Goal: Answer question/provide support

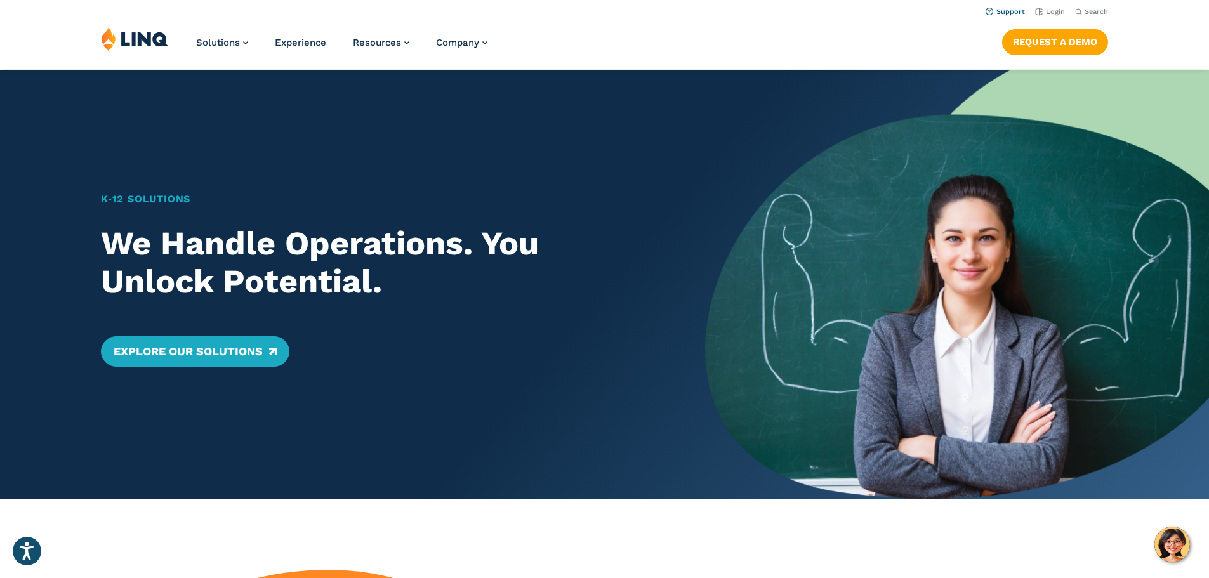
click at [995, 10] on link "Support" at bounding box center [1005, 12] width 39 height 8
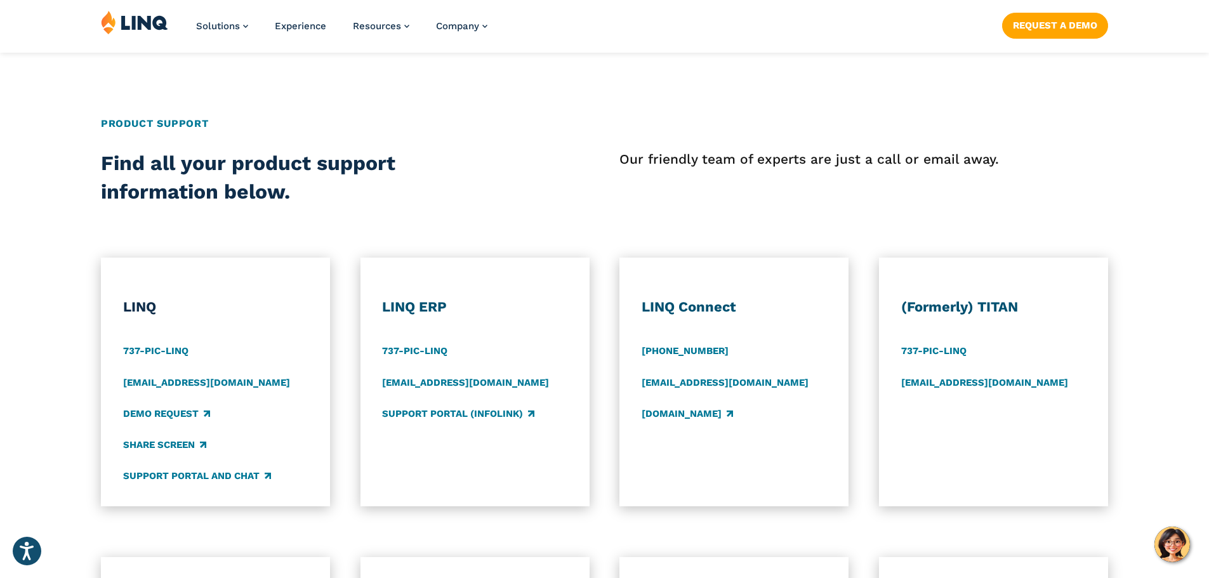
scroll to position [444, 0]
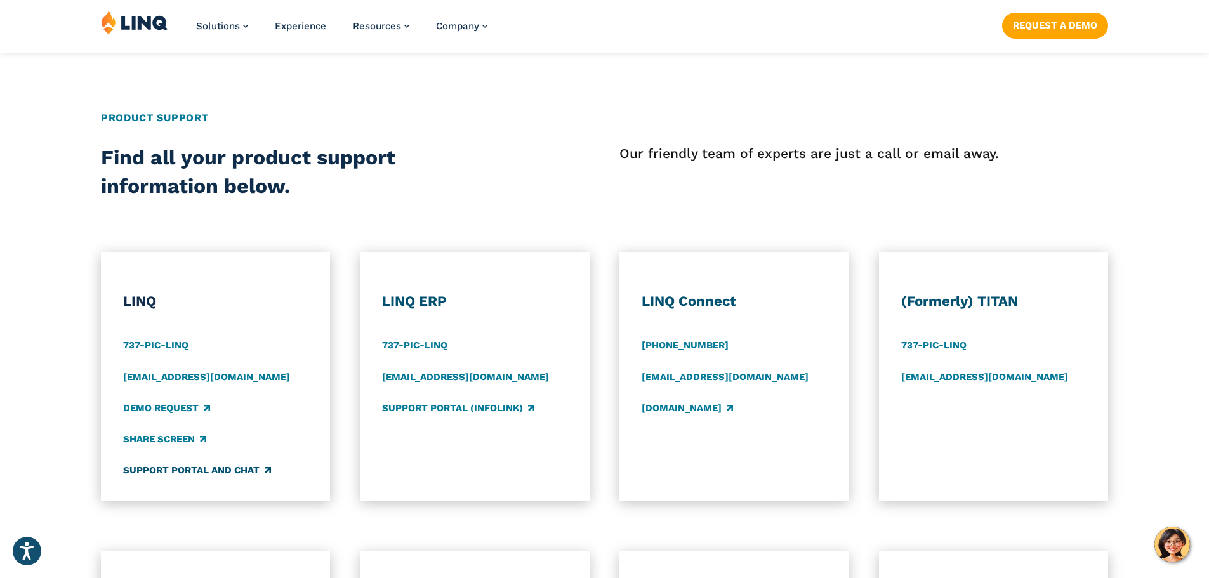
click at [190, 472] on link "Support Portal and Chat" at bounding box center [197, 471] width 148 height 14
click at [1174, 547] on img "Hello, have a question? Let’s chat." at bounding box center [1173, 545] width 36 height 36
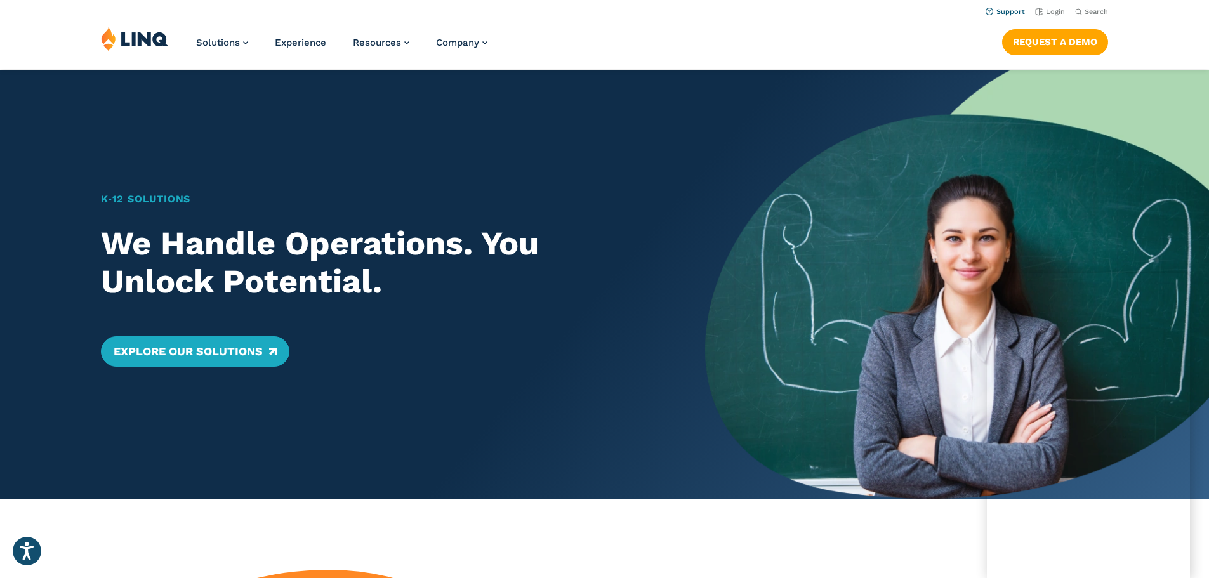
click at [997, 10] on link "Support" at bounding box center [1005, 12] width 39 height 8
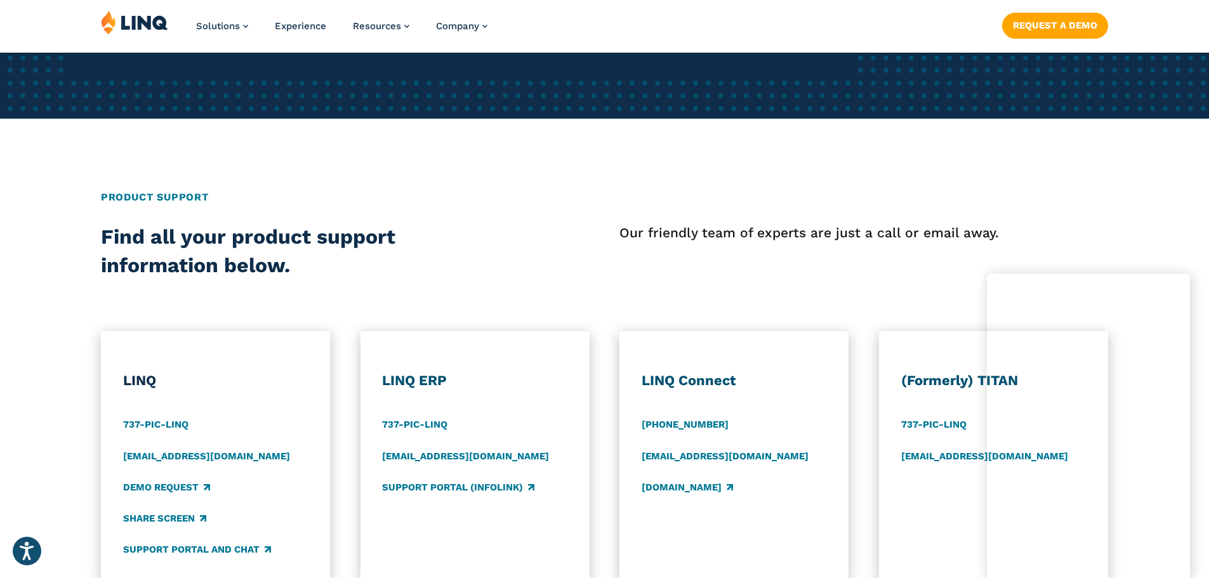
scroll to position [444, 0]
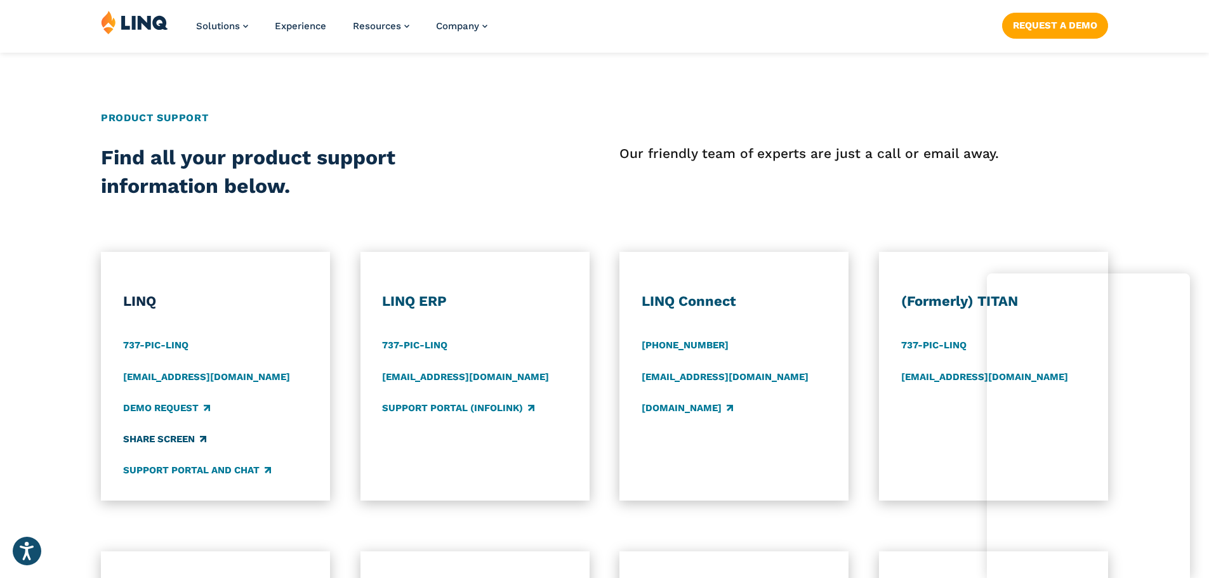
click at [145, 442] on link "Share Screen" at bounding box center [164, 439] width 83 height 14
